Goal: Task Accomplishment & Management: Complete application form

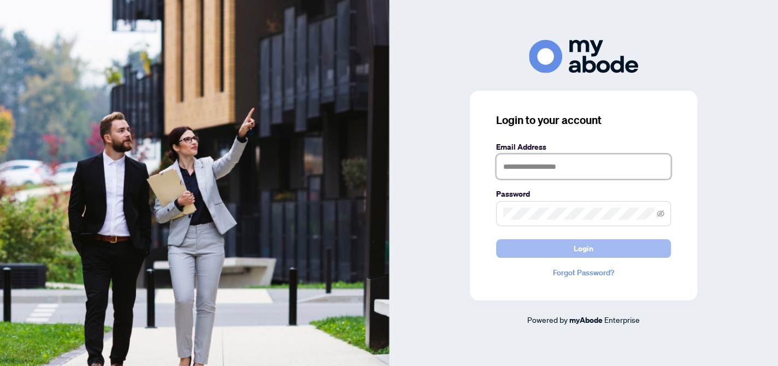
type input "**********"
click at [583, 247] on span "Login" at bounding box center [584, 248] width 20 height 17
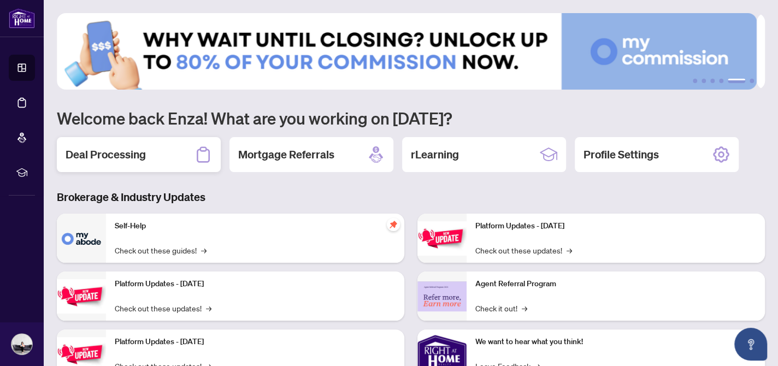
click at [104, 151] on h2 "Deal Processing" at bounding box center [106, 154] width 80 height 15
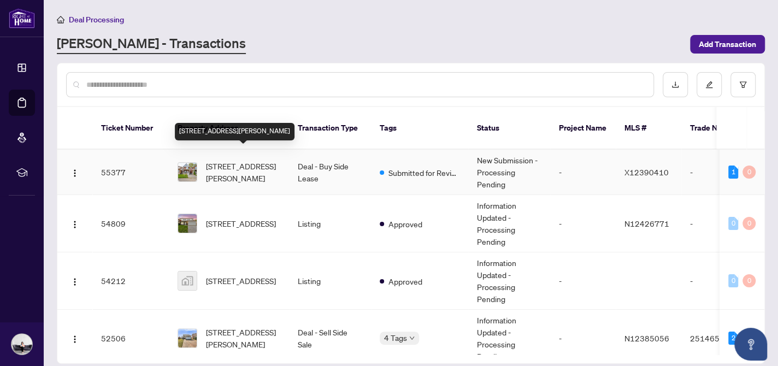
click at [248, 160] on span "[STREET_ADDRESS][PERSON_NAME]" at bounding box center [243, 172] width 74 height 24
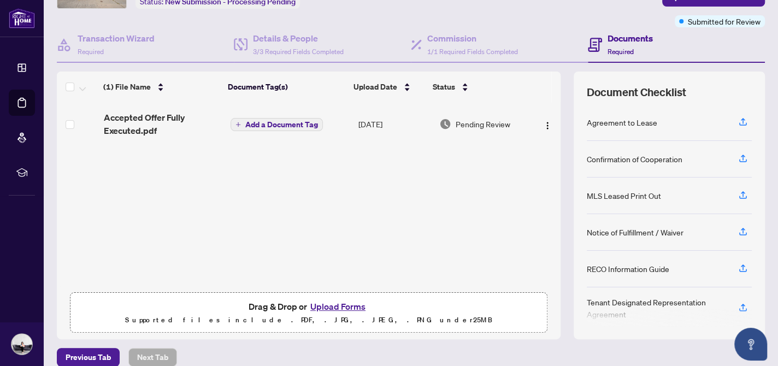
scroll to position [90, 0]
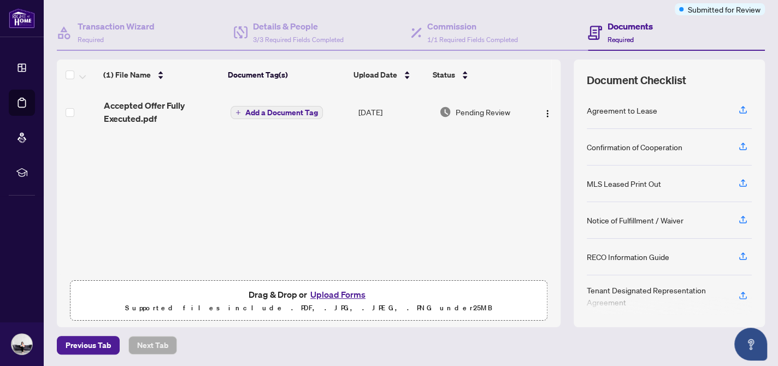
click at [328, 293] on button "Upload Forms" at bounding box center [338, 295] width 62 height 14
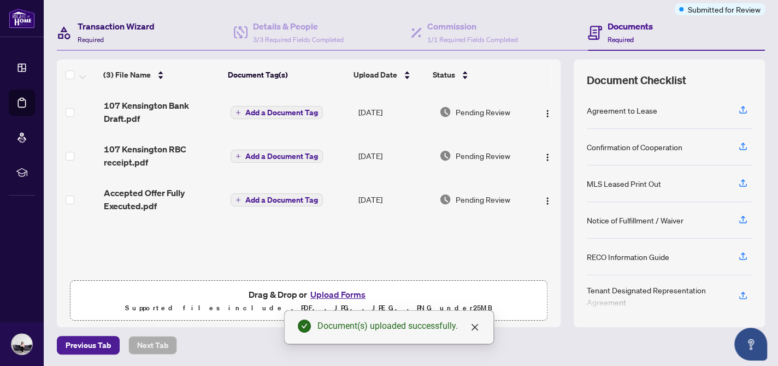
click at [104, 30] on h4 "Transaction Wizard" at bounding box center [116, 26] width 77 height 13
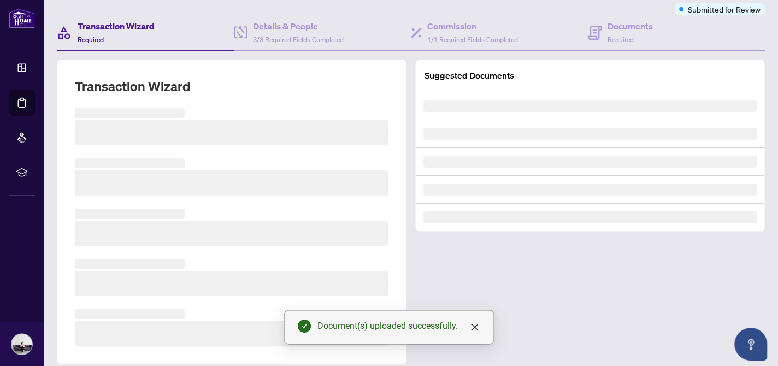
scroll to position [66, 0]
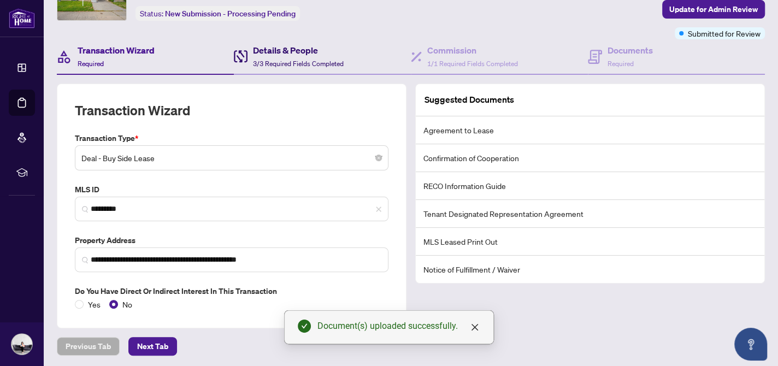
click at [273, 55] on div "Details & People 3/3 Required Fields Completed" at bounding box center [298, 57] width 91 height 26
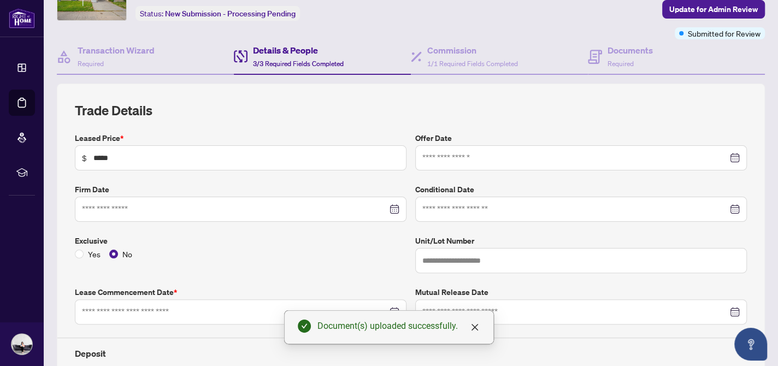
type input "**********"
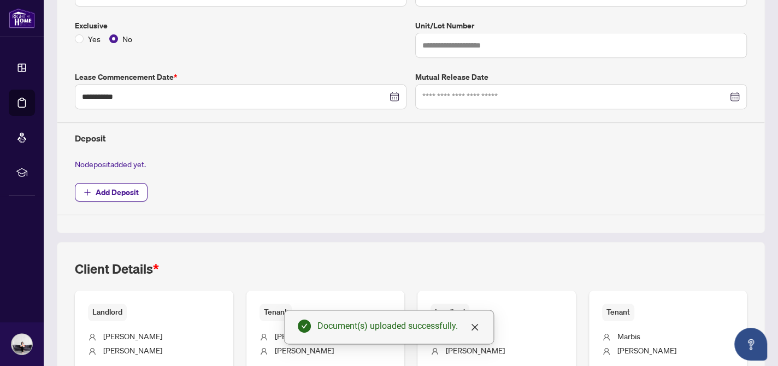
scroll to position [310, 0]
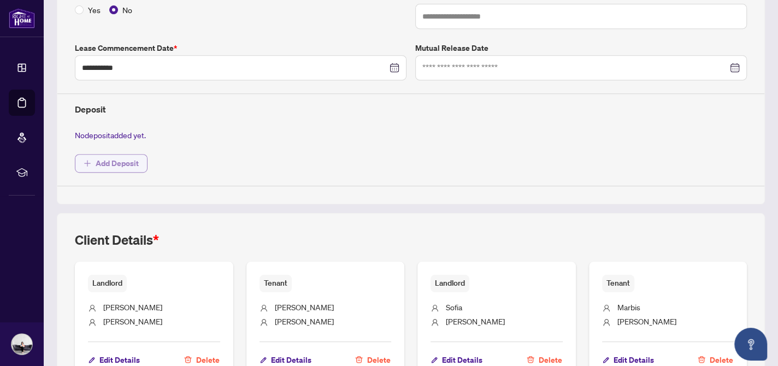
click at [120, 155] on span "Add Deposit" at bounding box center [117, 163] width 43 height 17
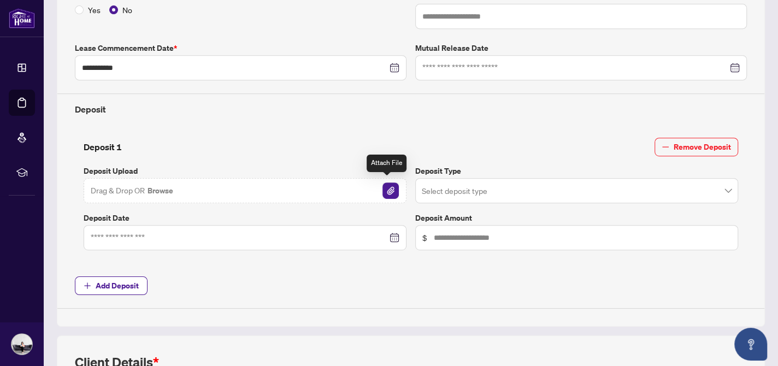
click at [385, 186] on img "button" at bounding box center [391, 191] width 16 height 16
click at [448, 190] on input "search" at bounding box center [572, 192] width 300 height 24
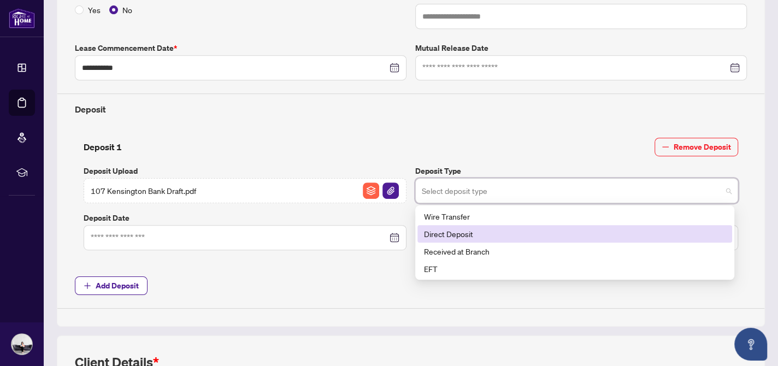
click at [450, 228] on div "Direct Deposit" at bounding box center [575, 234] width 302 height 12
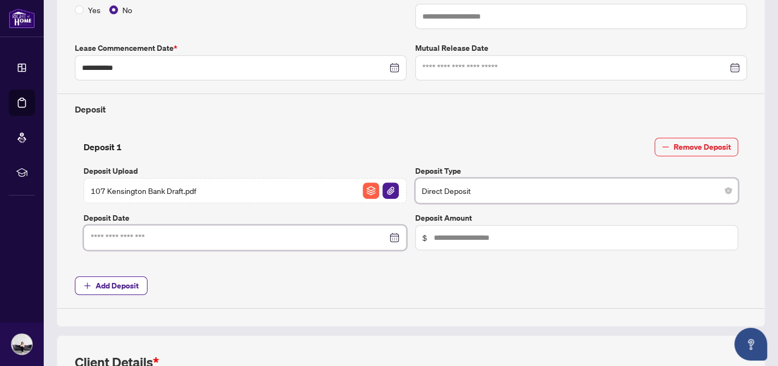
click at [183, 233] on input at bounding box center [239, 238] width 297 height 12
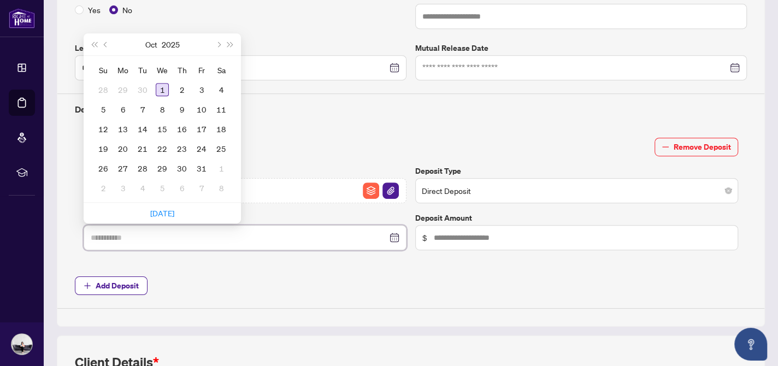
type input "**********"
click at [167, 88] on div "1" at bounding box center [162, 89] width 13 height 13
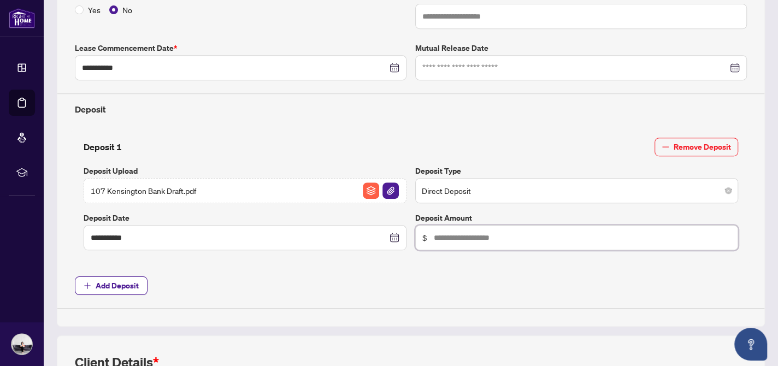
click at [515, 232] on input "text" at bounding box center [582, 238] width 297 height 12
type input "*****"
click at [131, 281] on span "Add Deposit" at bounding box center [117, 285] width 43 height 17
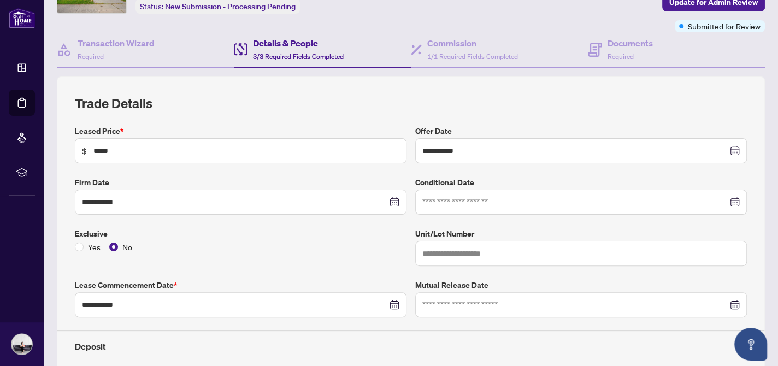
scroll to position [0, 0]
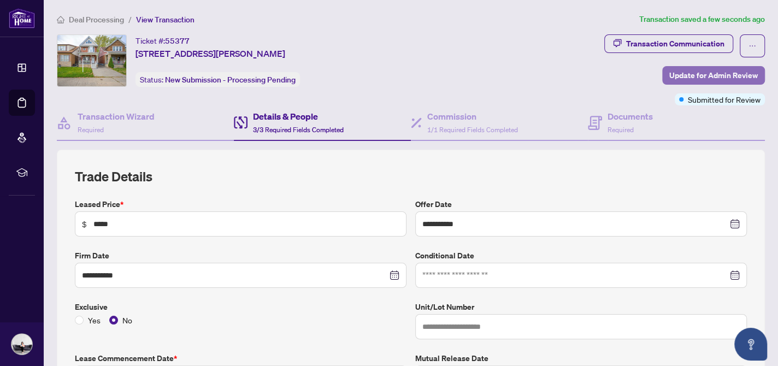
click at [686, 79] on span "Update for Admin Review" at bounding box center [714, 75] width 89 height 17
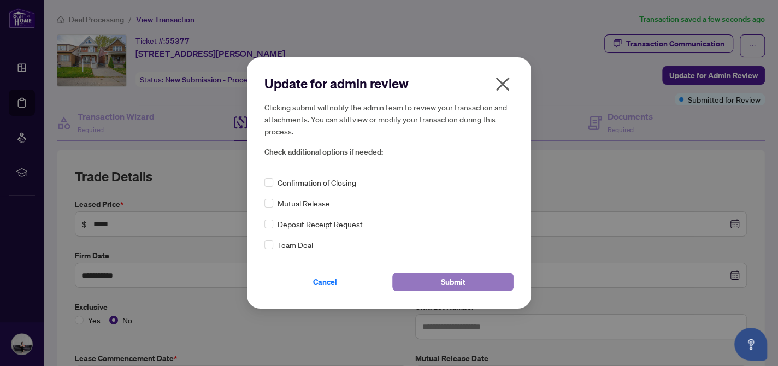
click at [454, 278] on span "Submit" at bounding box center [453, 281] width 25 height 17
click at [320, 227] on span "Deposit Receipt Request" at bounding box center [320, 224] width 85 height 12
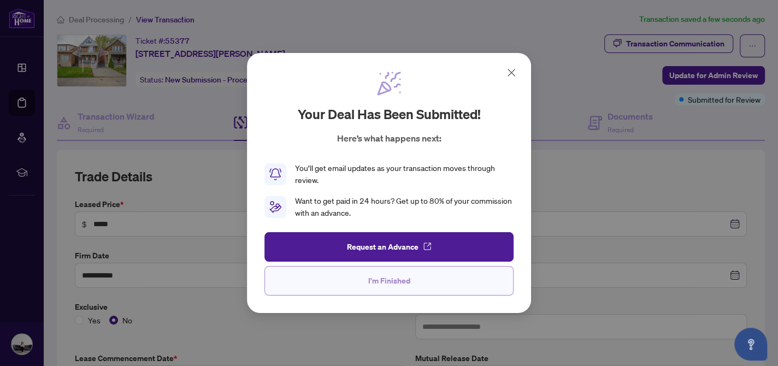
click at [412, 277] on button "I'm Finished" at bounding box center [389, 281] width 249 height 30
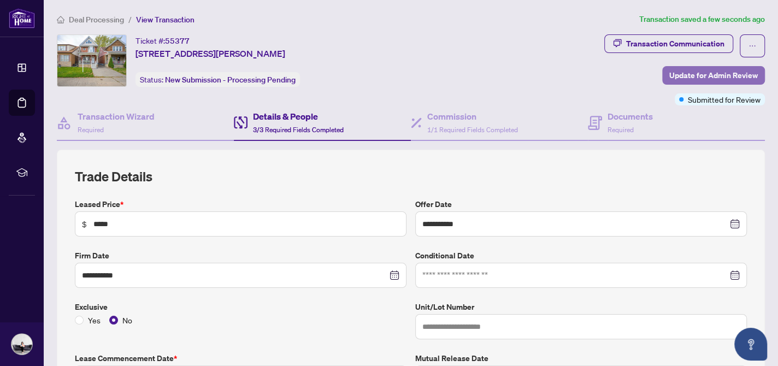
click at [706, 73] on span "Update for Admin Review" at bounding box center [714, 75] width 89 height 17
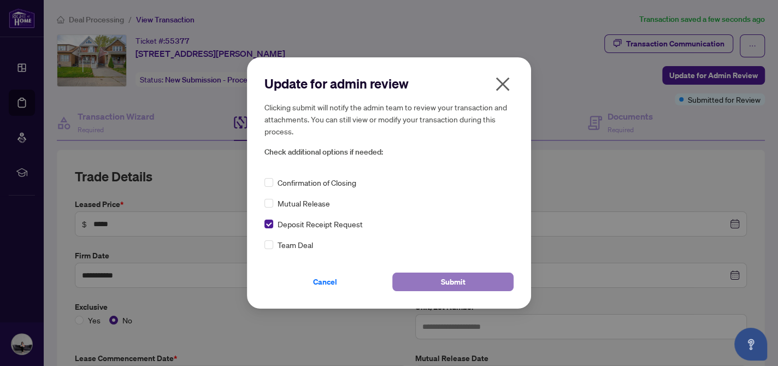
click at [439, 279] on button "Submit" at bounding box center [452, 282] width 121 height 19
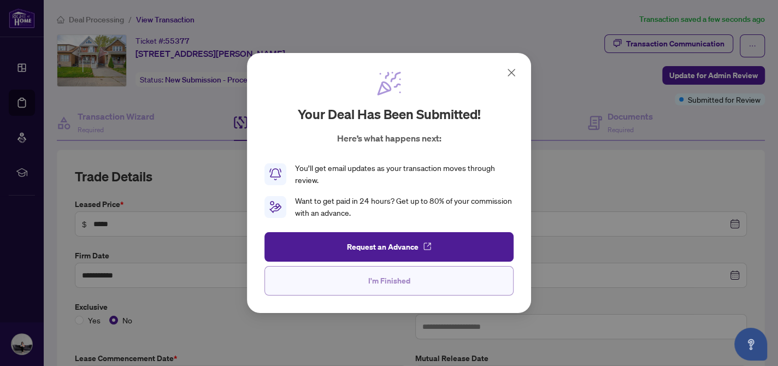
click at [430, 277] on button "I'm Finished" at bounding box center [389, 281] width 249 height 30
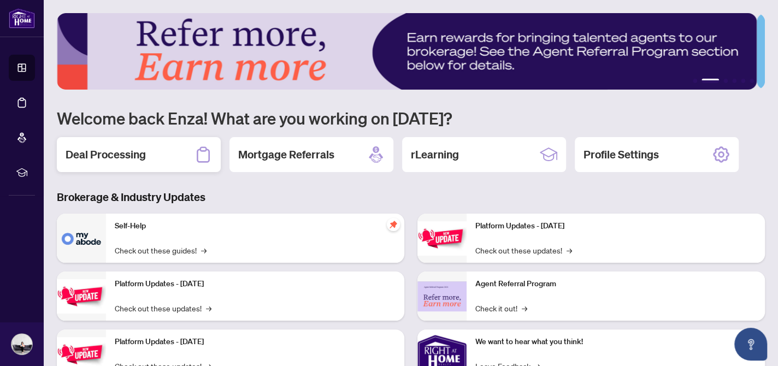
click at [126, 154] on h2 "Deal Processing" at bounding box center [106, 154] width 80 height 15
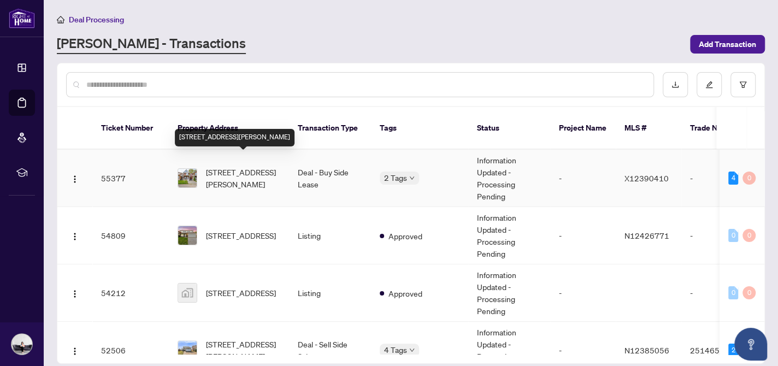
click at [239, 166] on span "[STREET_ADDRESS][PERSON_NAME]" at bounding box center [243, 178] width 74 height 24
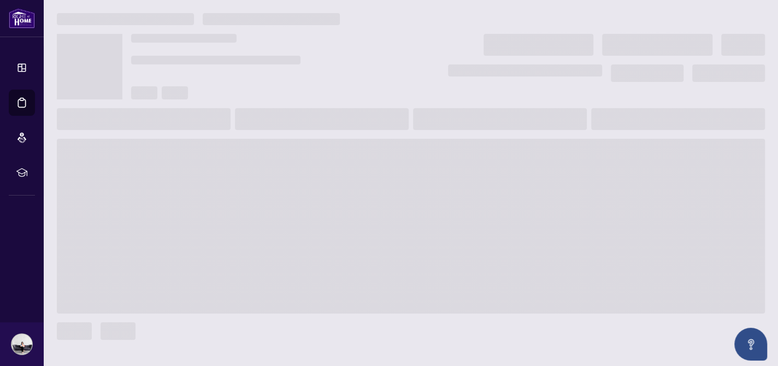
click at [247, 154] on span at bounding box center [411, 226] width 708 height 175
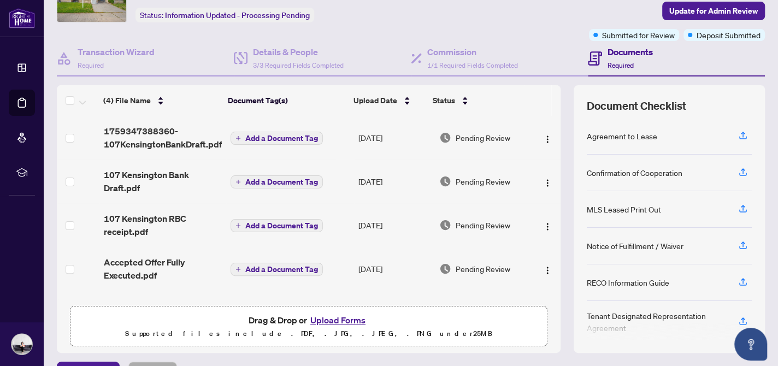
scroll to position [90, 0]
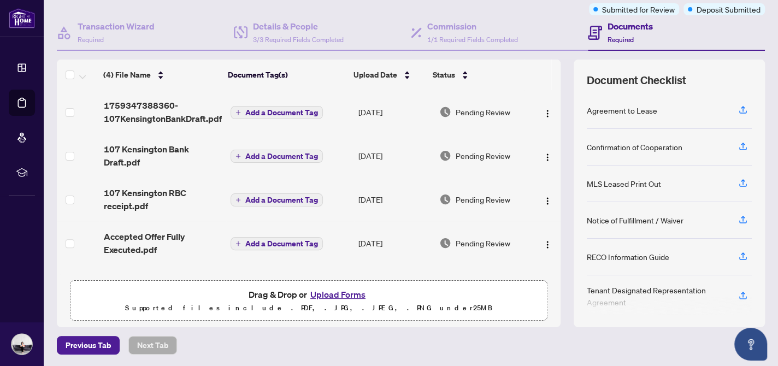
click at [329, 288] on button "Upload Forms" at bounding box center [338, 295] width 62 height 14
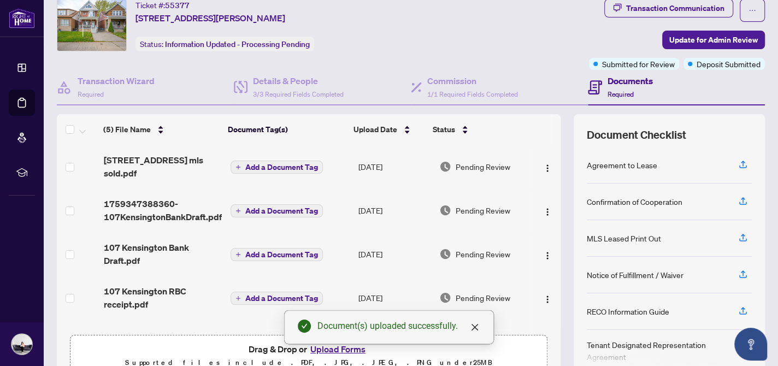
scroll to position [34, 0]
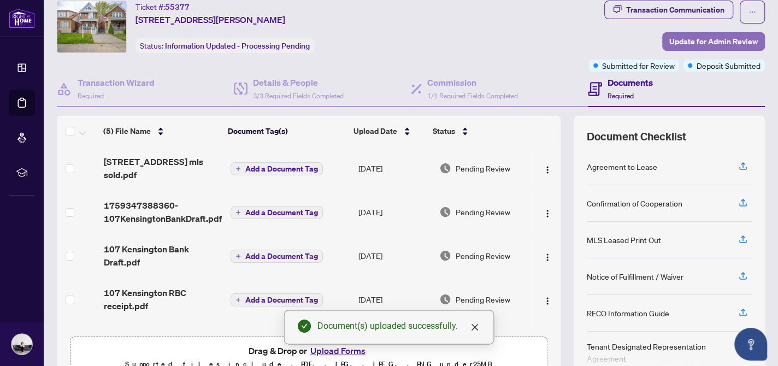
click at [712, 39] on span "Update for Admin Review" at bounding box center [714, 41] width 89 height 17
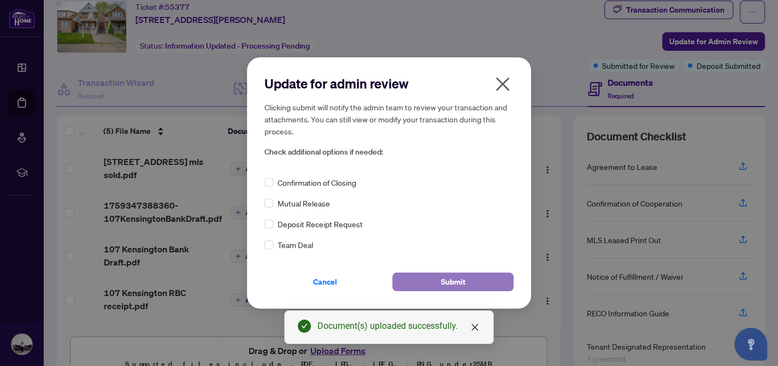
click at [441, 280] on span "Submit" at bounding box center [453, 281] width 25 height 17
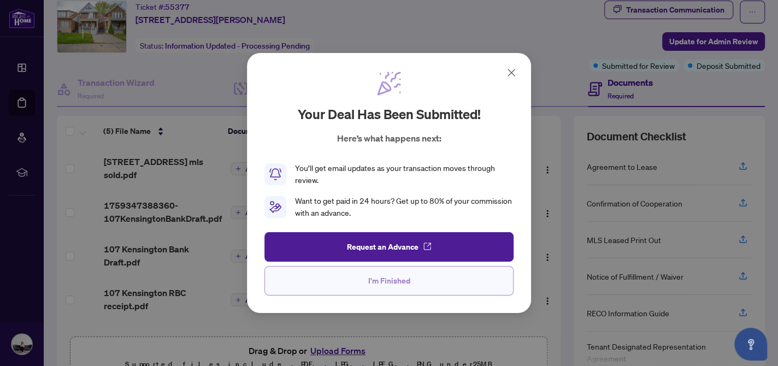
click at [458, 281] on button "I'm Finished" at bounding box center [389, 281] width 249 height 30
